Goal: Task Accomplishment & Management: Use online tool/utility

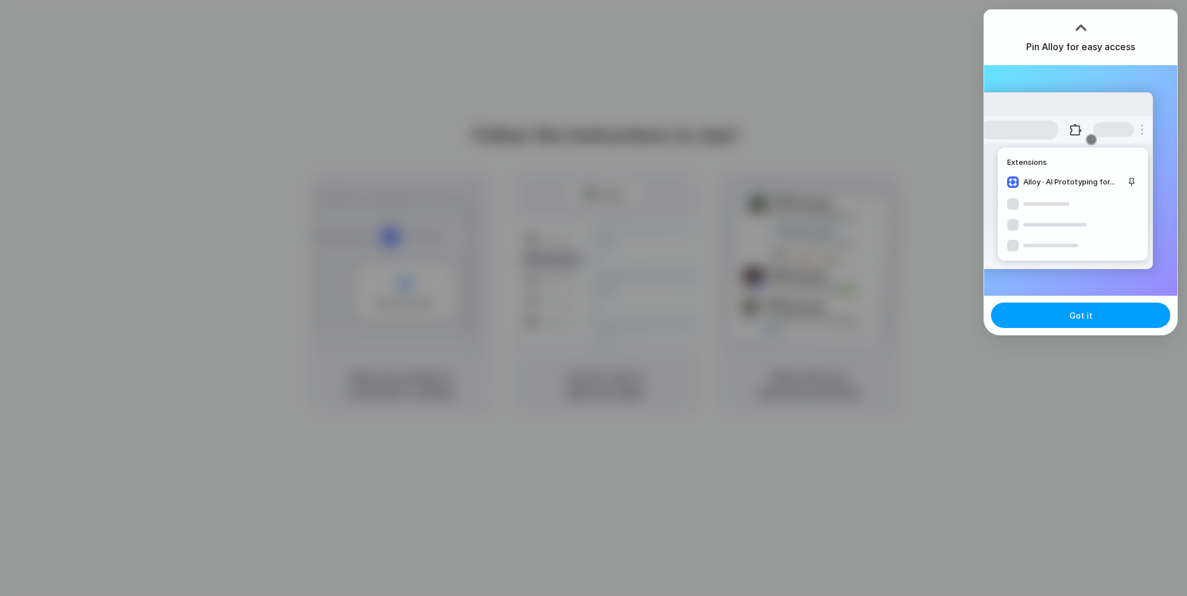
click at [1078, 322] on button "Got it" at bounding box center [1080, 315] width 179 height 25
